Goal: Check status: Check status

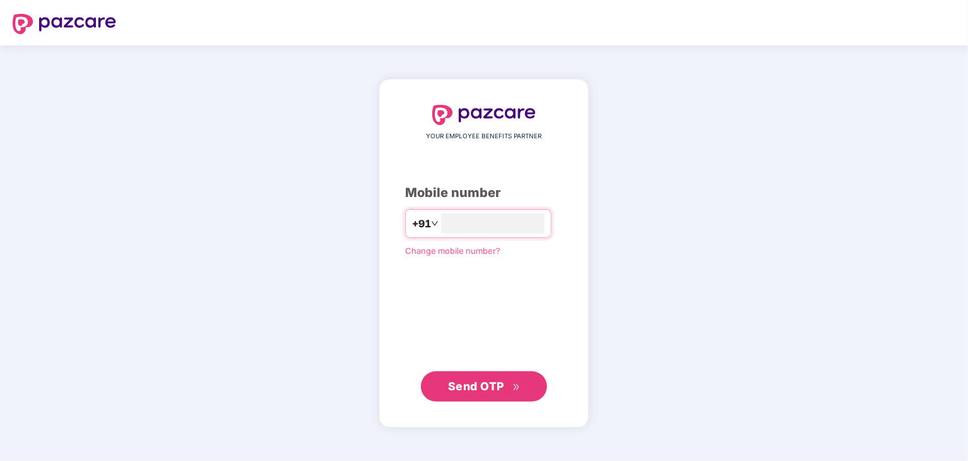
type input "**********"
click at [490, 379] on span "Send OTP" at bounding box center [476, 385] width 56 height 13
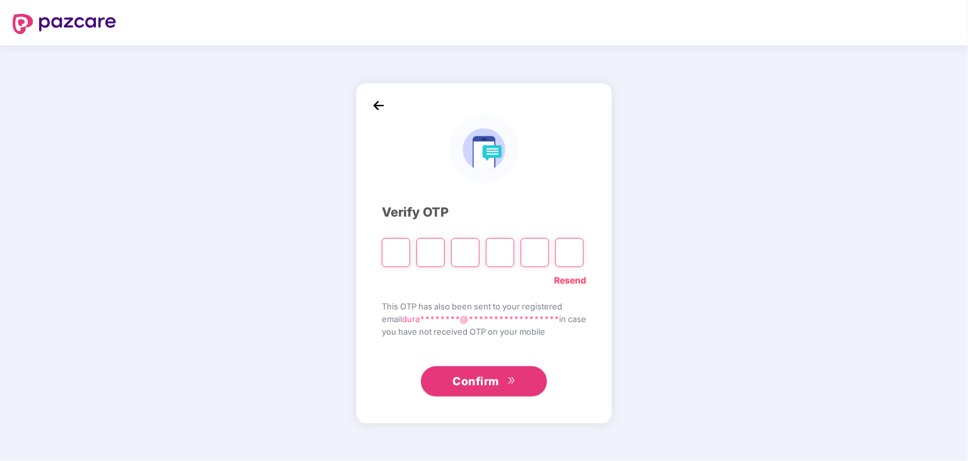
type input "*"
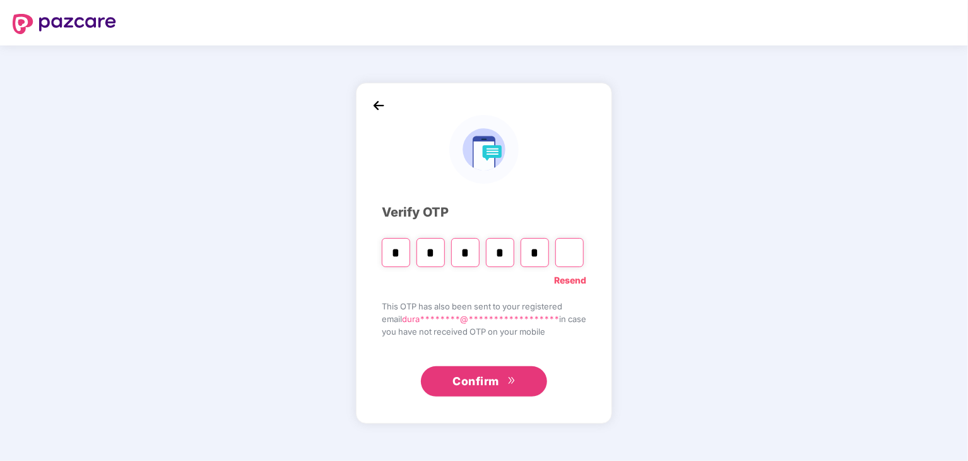
type input "*"
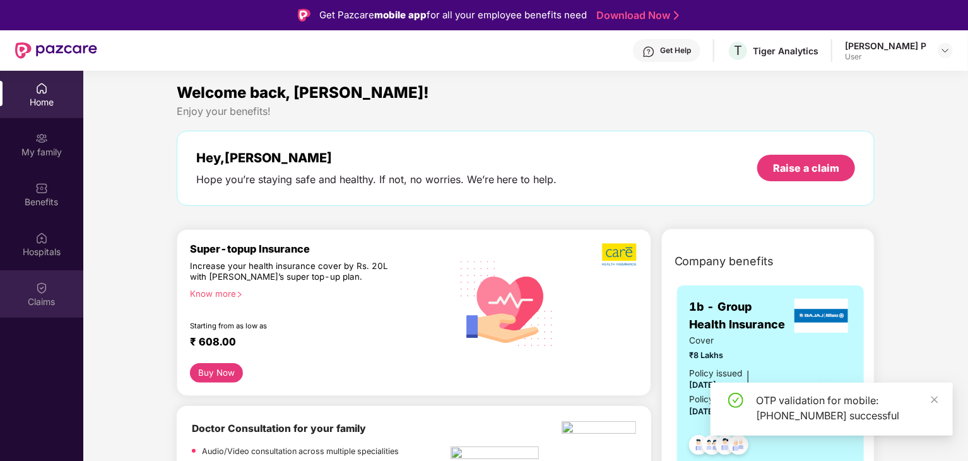
click at [36, 295] on div "Claims" at bounding box center [41, 301] width 83 height 13
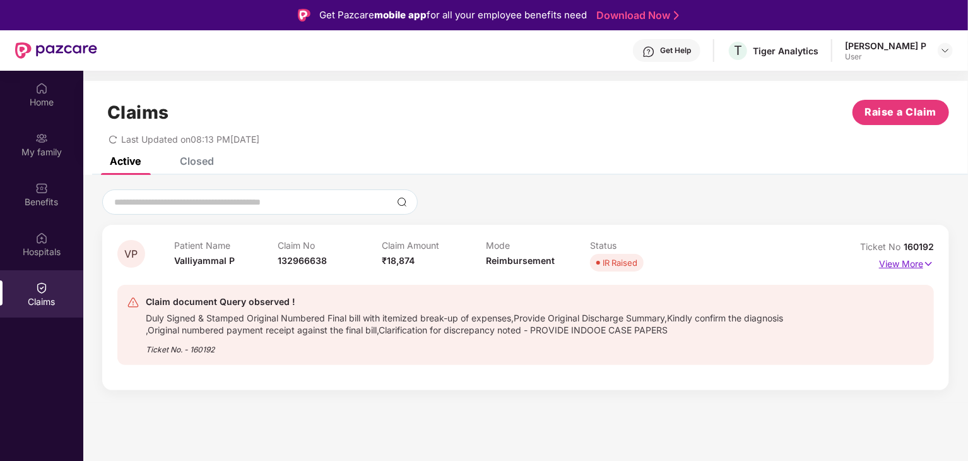
click at [923, 268] on p "View More" at bounding box center [906, 262] width 55 height 17
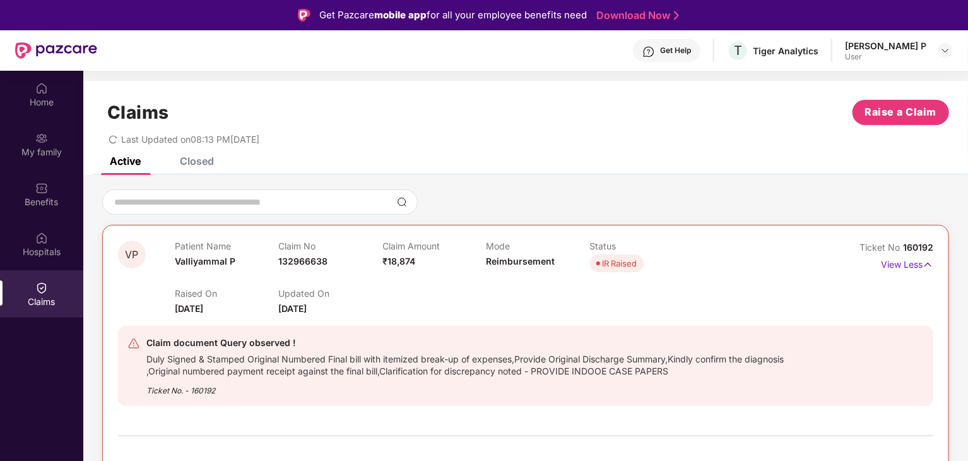
click at [613, 263] on div "IR Raised" at bounding box center [620, 263] width 35 height 13
click at [41, 97] on div "Home" at bounding box center [41, 102] width 83 height 13
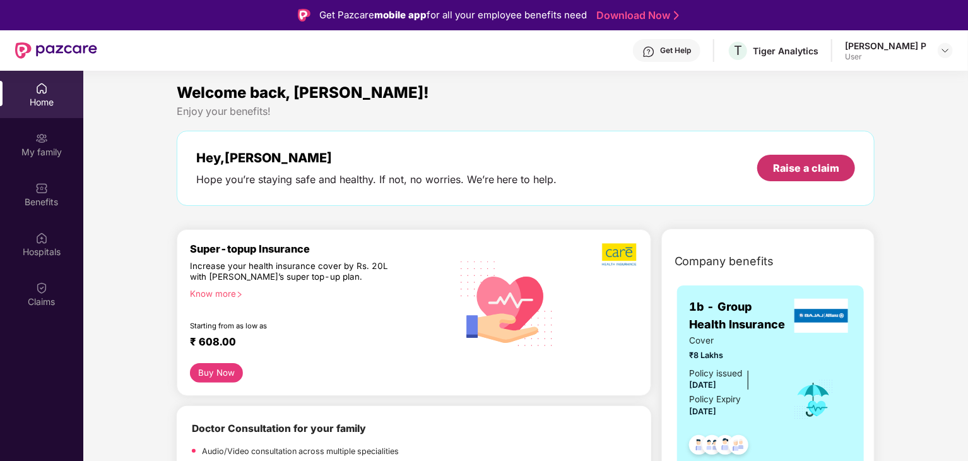
scroll to position [25, 0]
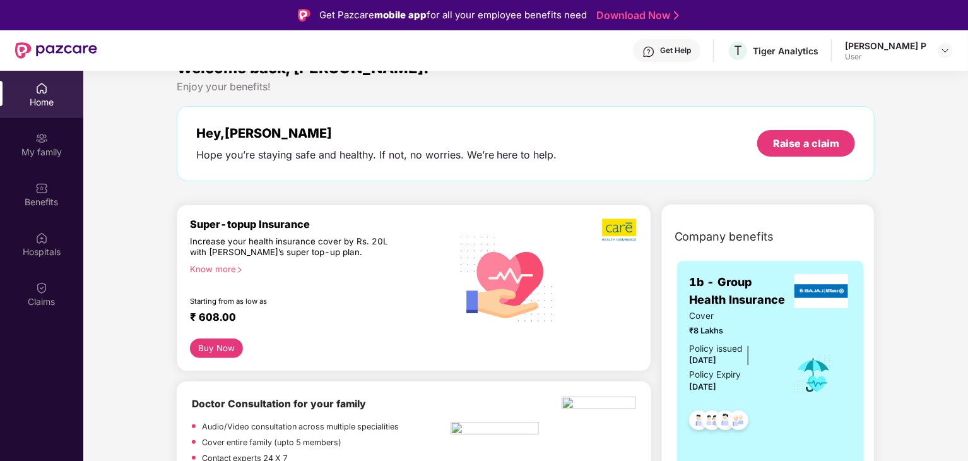
click at [684, 49] on div "Get Help" at bounding box center [675, 50] width 31 height 10
click at [44, 293] on img at bounding box center [41, 287] width 13 height 13
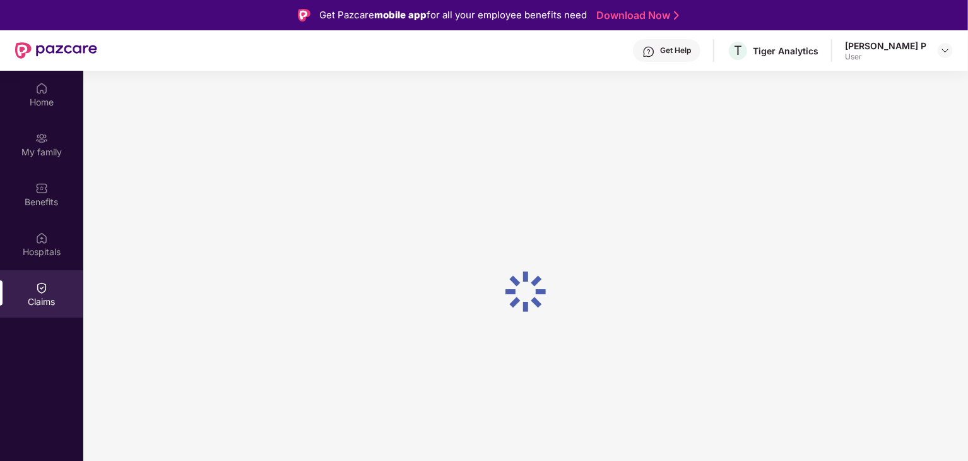
scroll to position [0, 0]
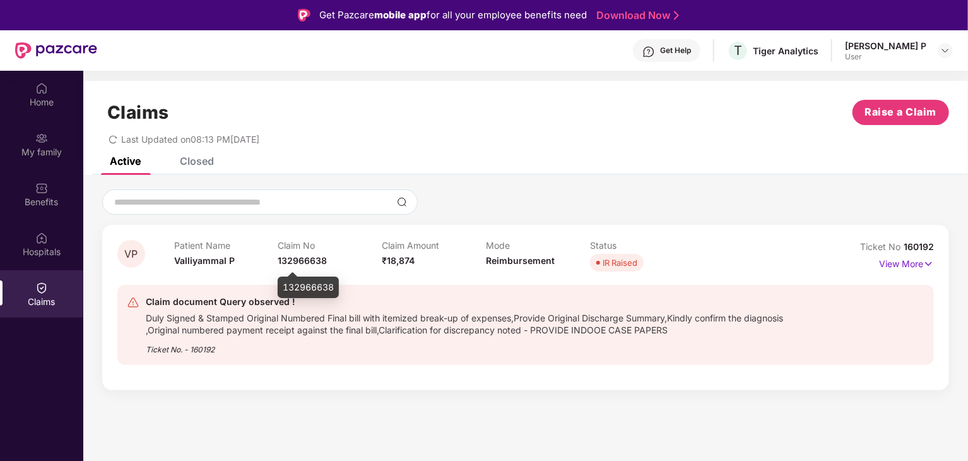
click at [311, 261] on span "132966638" at bounding box center [302, 260] width 49 height 11
copy span "132966638"
